Goal: Task Accomplishment & Management: Use online tool/utility

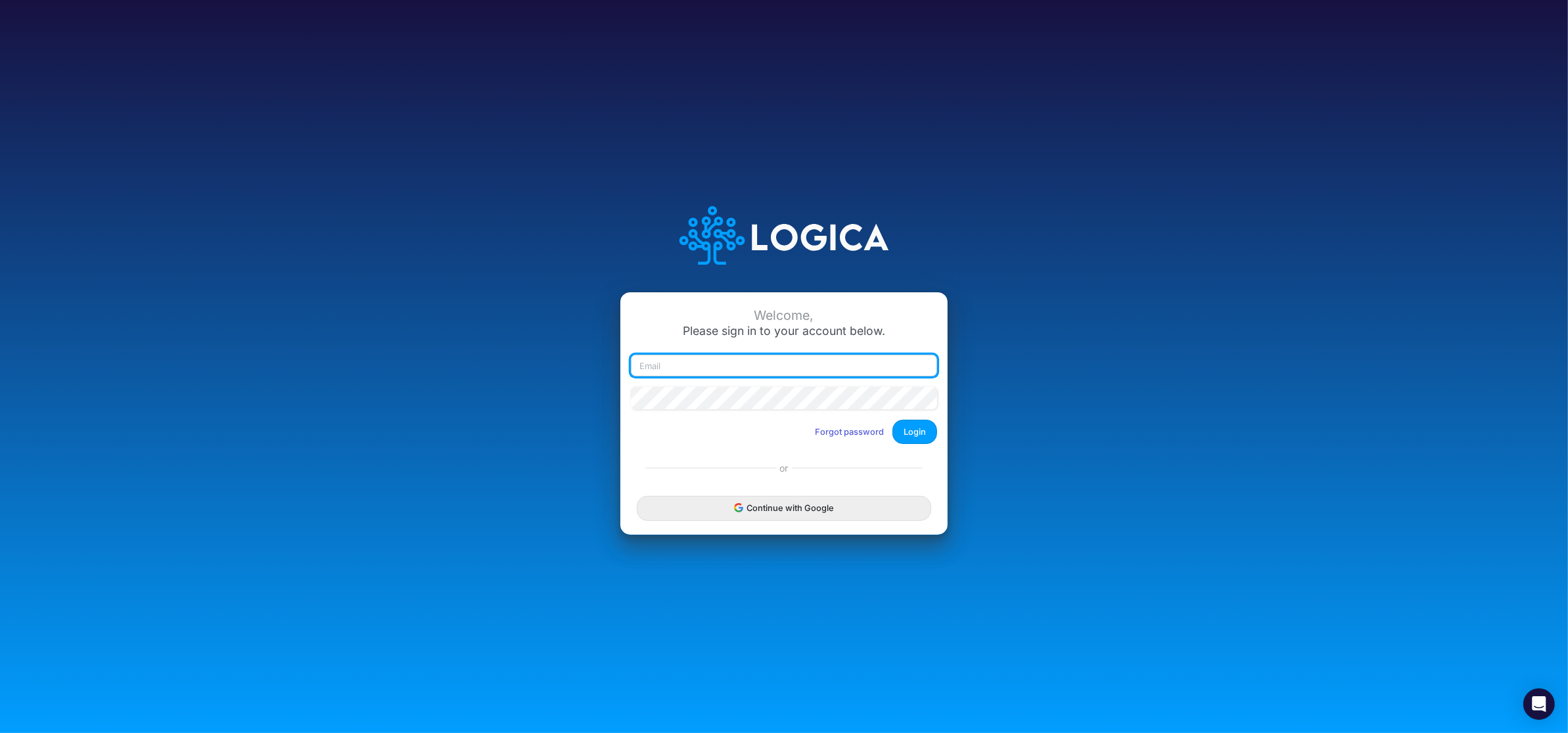
click at [733, 363] on input "email" at bounding box center [784, 366] width 306 height 23
type input "claudia@buildmas.pro"
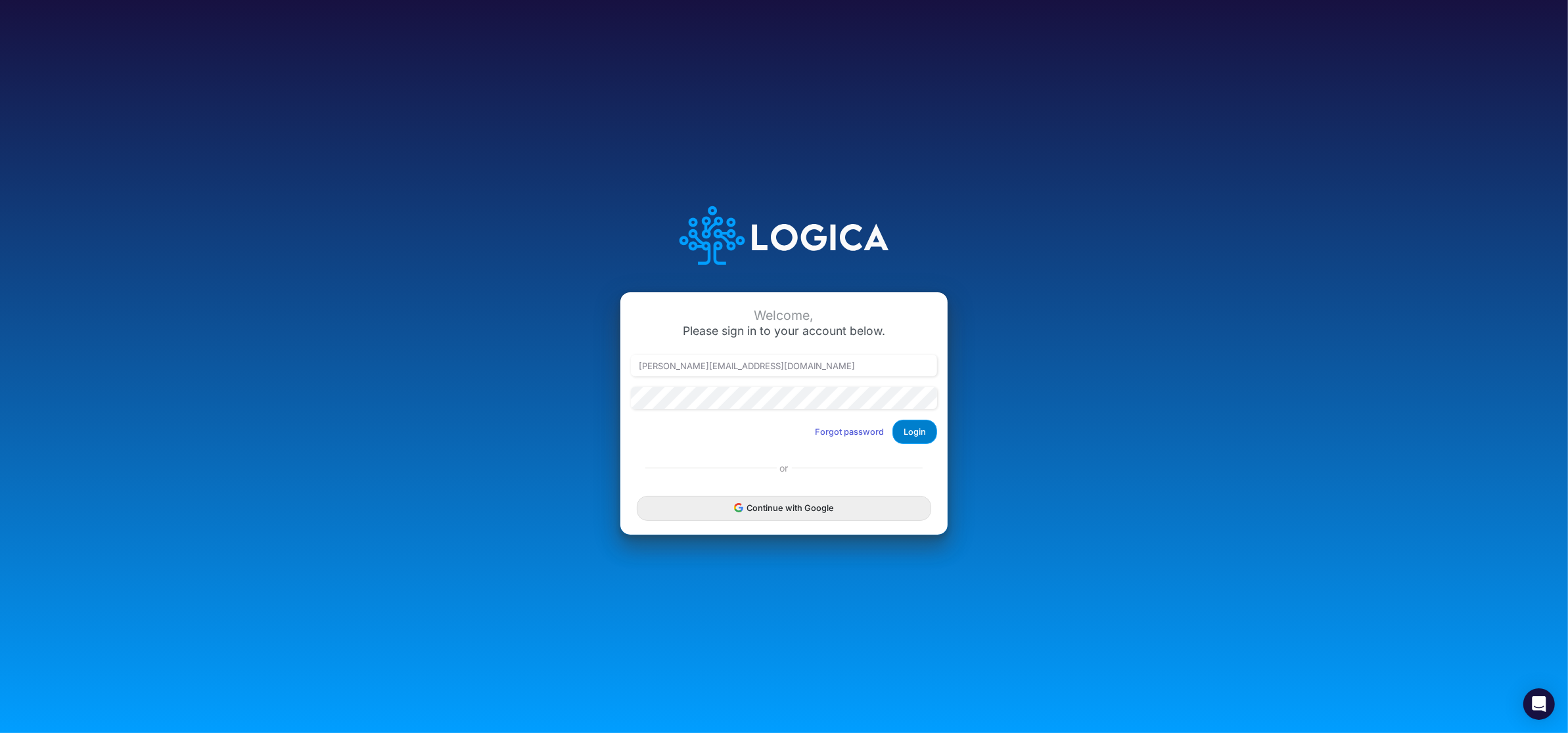
click at [919, 429] on button "Login" at bounding box center [914, 431] width 44 height 25
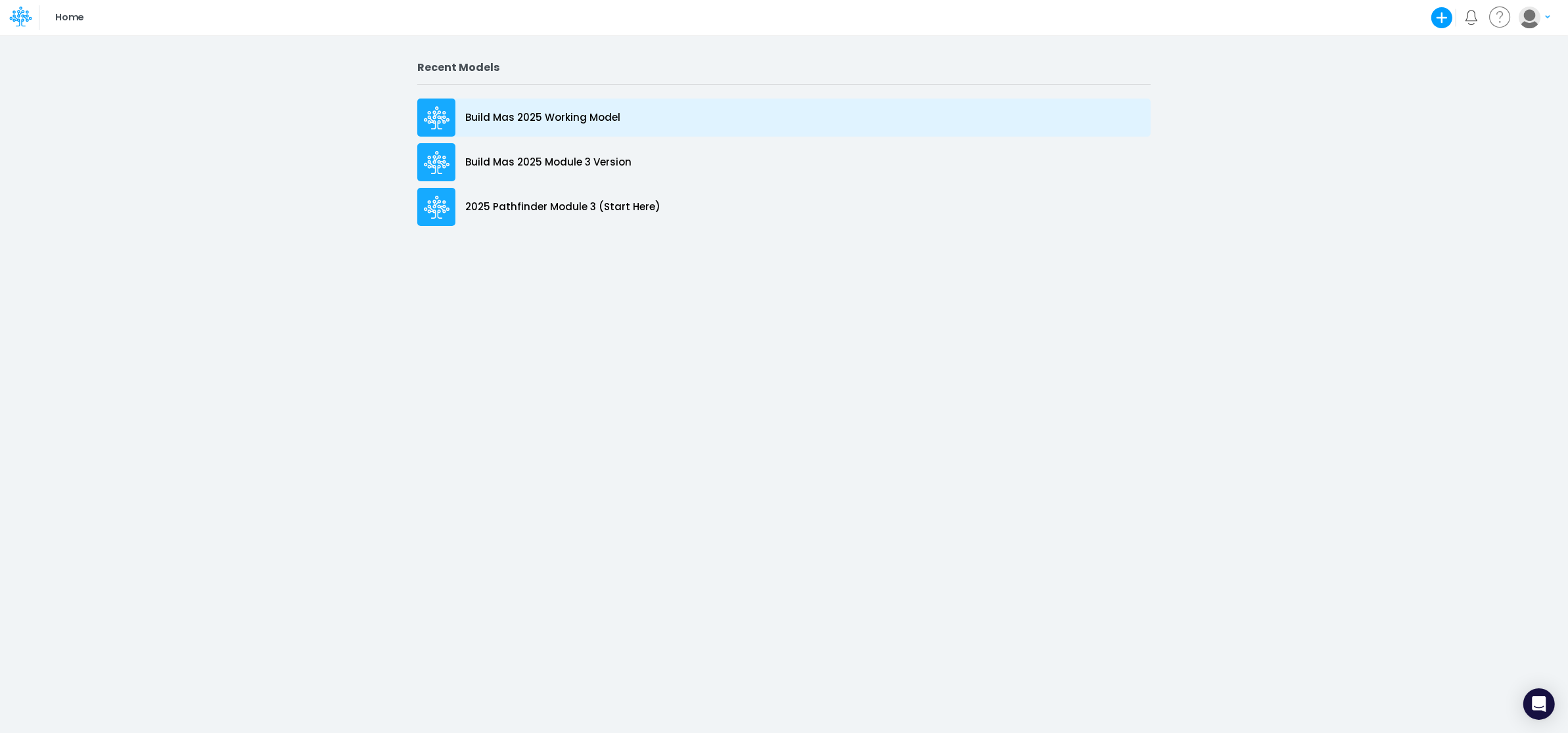
click at [534, 116] on p "Build Mas 2025 Working Model" at bounding box center [543, 117] width 155 height 15
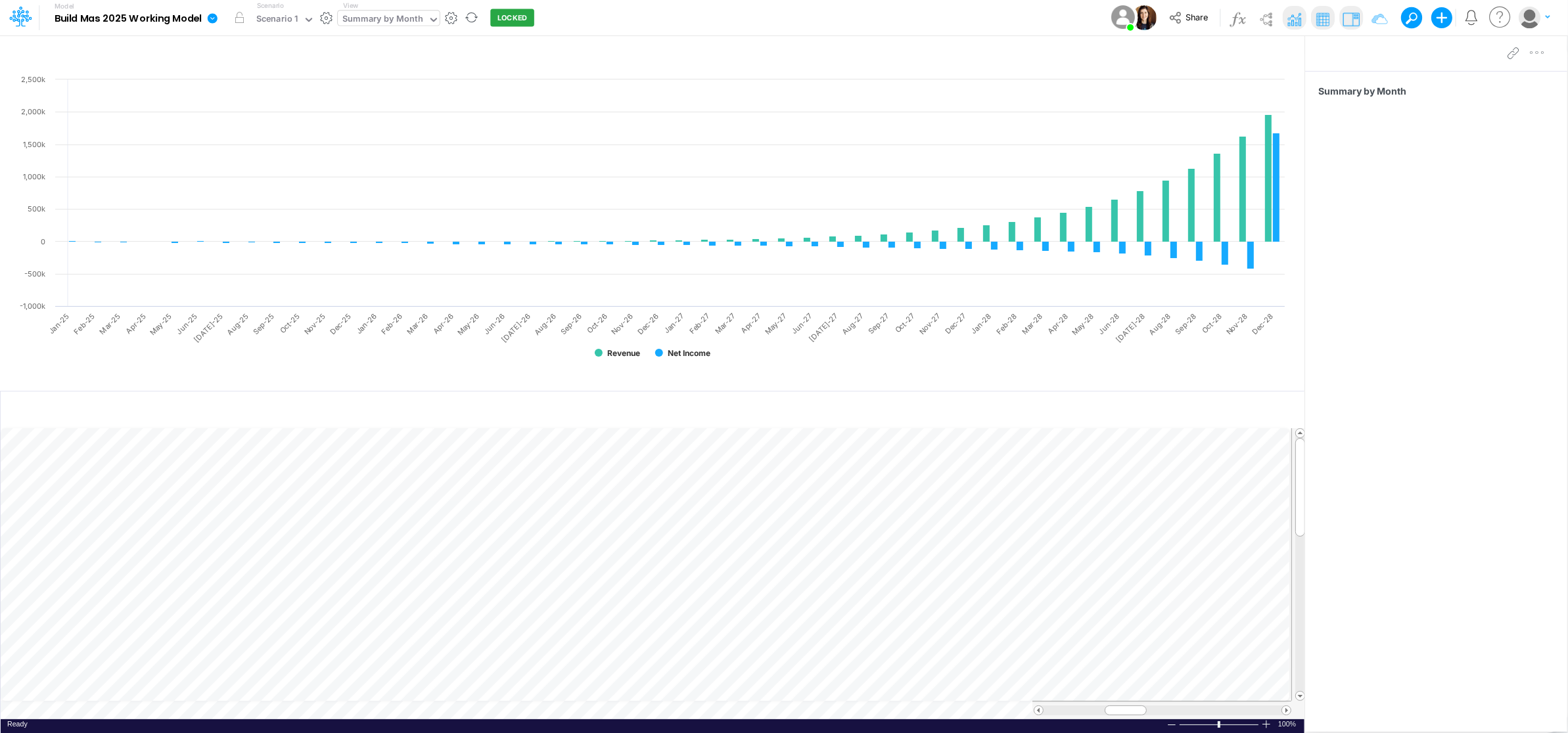
click at [429, 14] on icon at bounding box center [434, 20] width 12 height 12
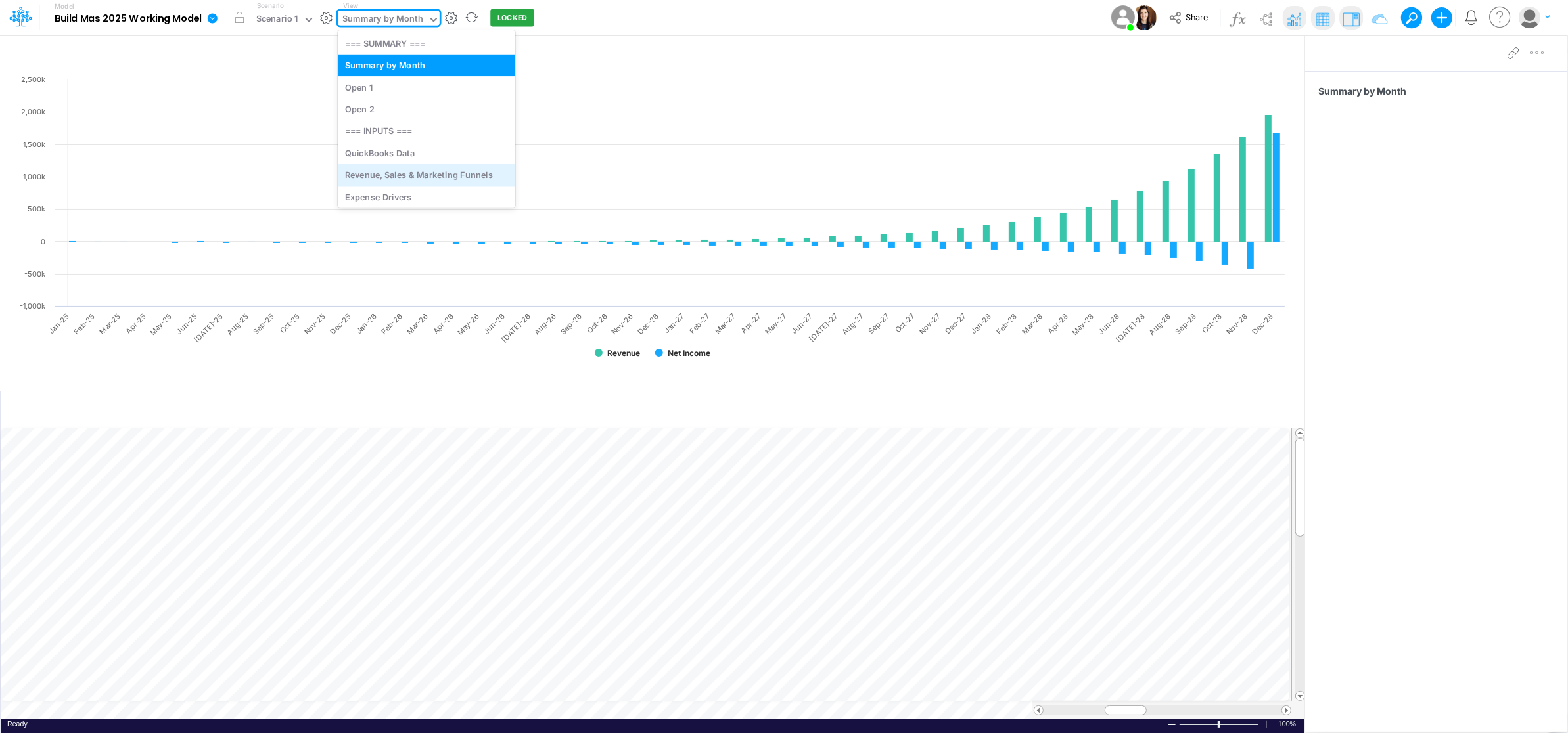
click at [447, 171] on div "Revenue, Sales & Marketing Funnels" at bounding box center [427, 175] width 177 height 22
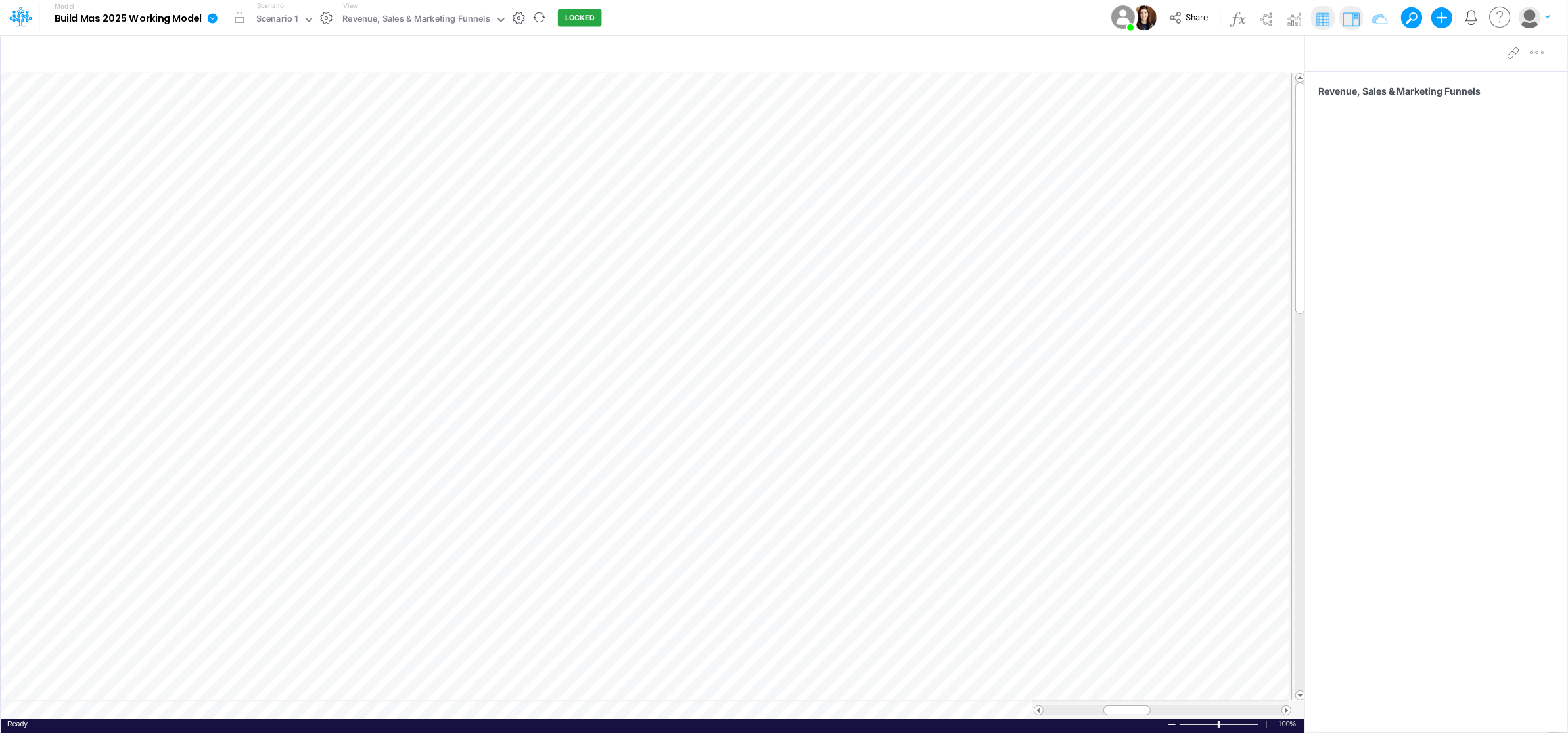
scroll to position [0, 1]
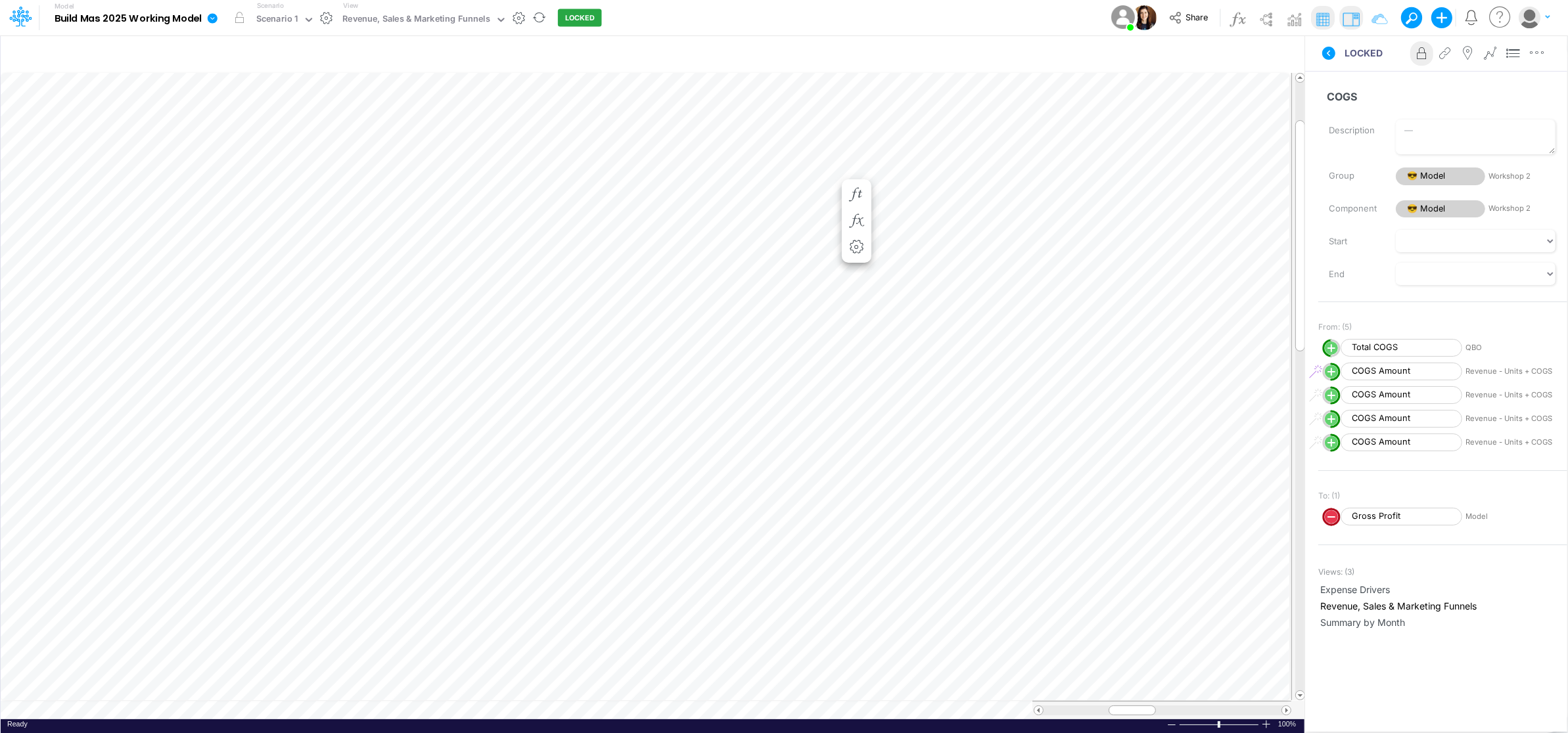
scroll to position [0, 1]
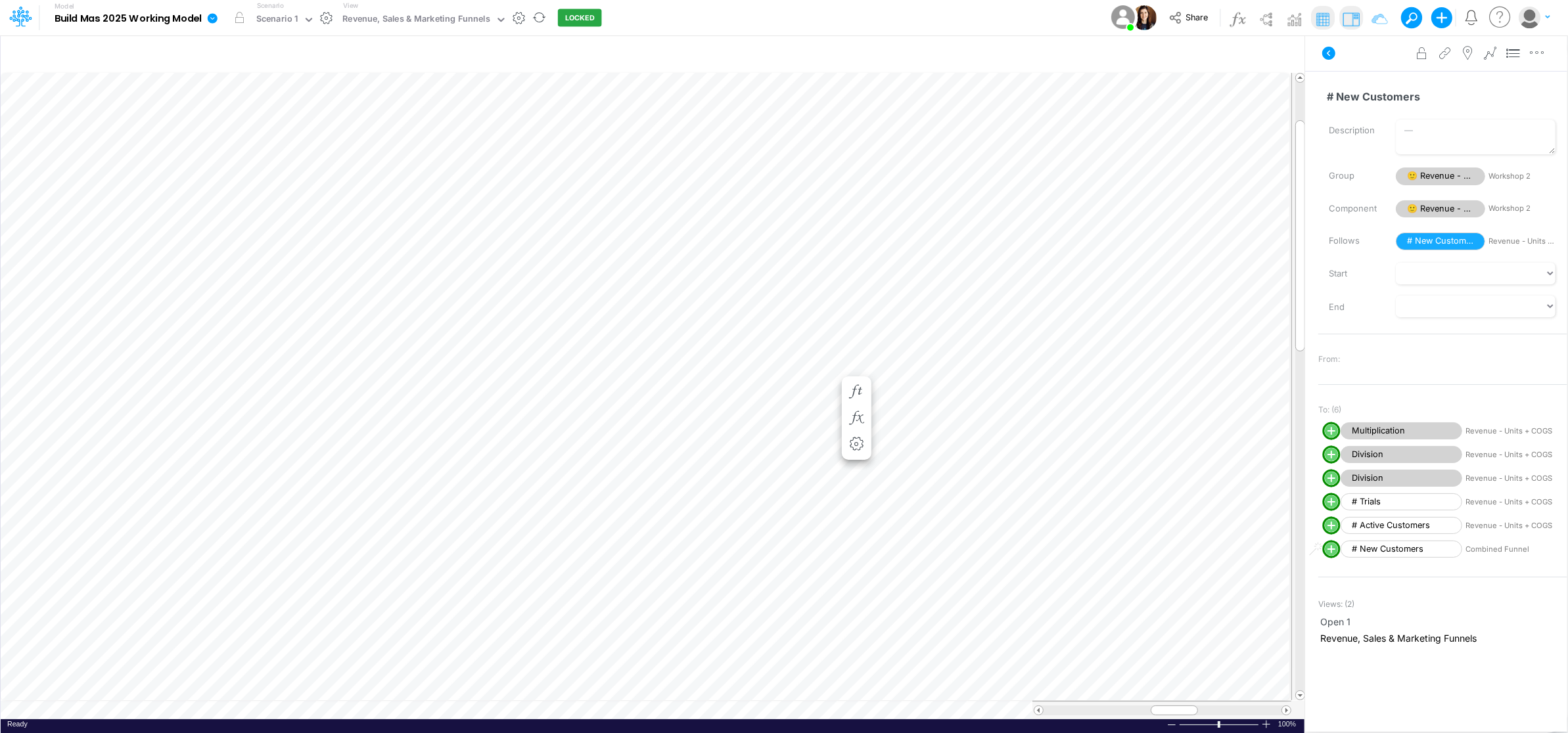
scroll to position [0, 1]
drag, startPoint x: 1169, startPoint y: 709, endPoint x: 1067, endPoint y: 701, distance: 102.3
click at [1067, 701] on div at bounding box center [1161, 709] width 259 height 19
